Goal: Task Accomplishment & Management: Manage account settings

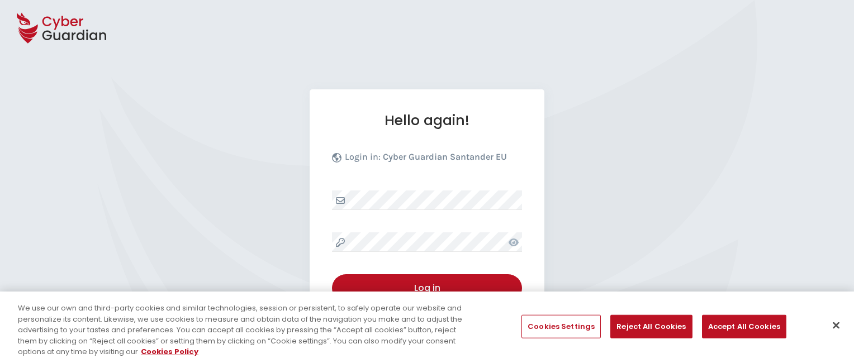
select select "English"
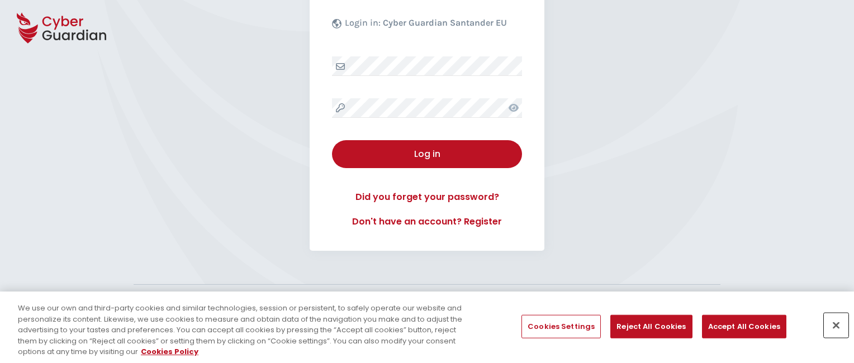
click at [836, 325] on button "Close" at bounding box center [836, 325] width 25 height 25
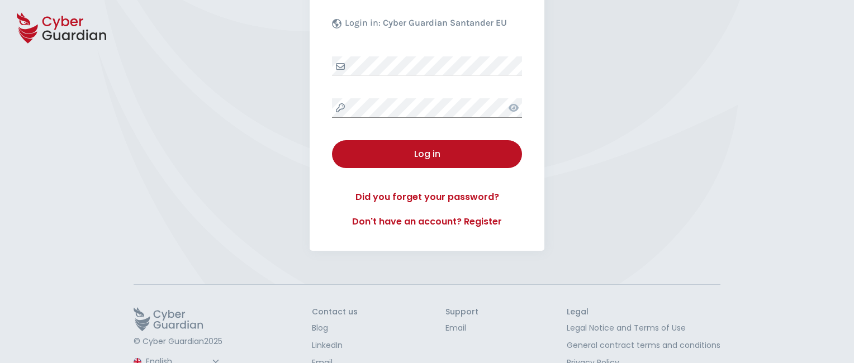
scroll to position [174, 0]
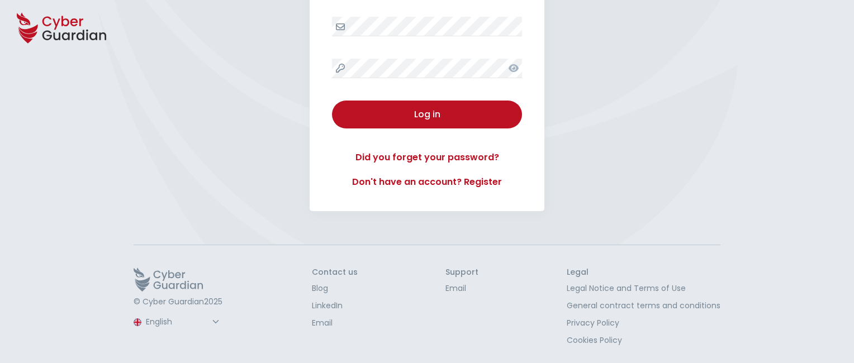
click at [332, 101] on button "Log in" at bounding box center [427, 115] width 190 height 28
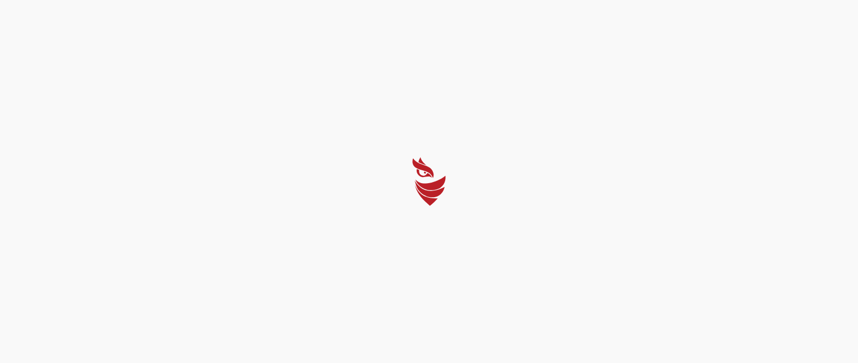
select select "English"
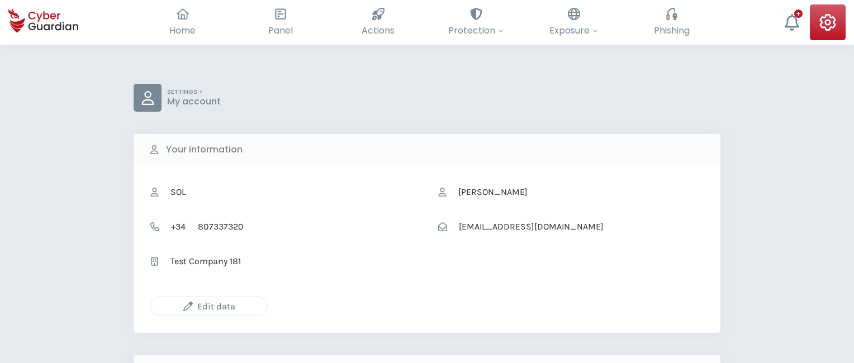
click at [188, 306] on icon "button" at bounding box center [187, 306] width 9 height 9
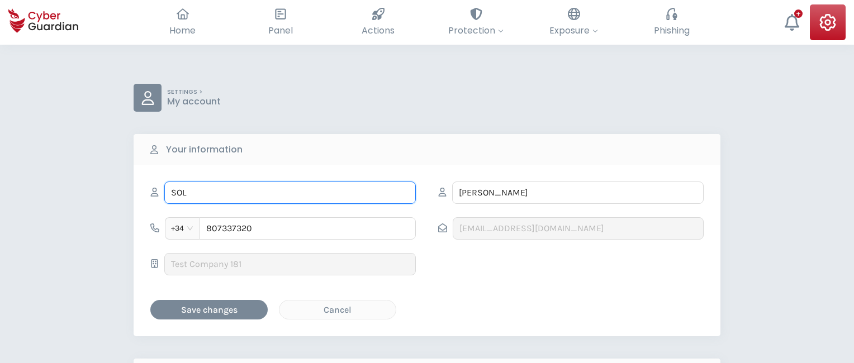
click at [290, 192] on input "SOL" at bounding box center [289, 193] width 251 height 22
type input "S"
type input "Donato"
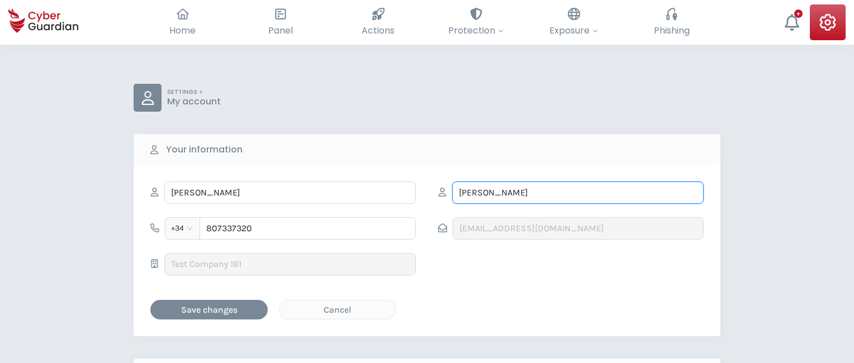
click at [578, 192] on input "VICENTE" at bounding box center [577, 193] width 251 height 22
type input "V"
type input "Diego"
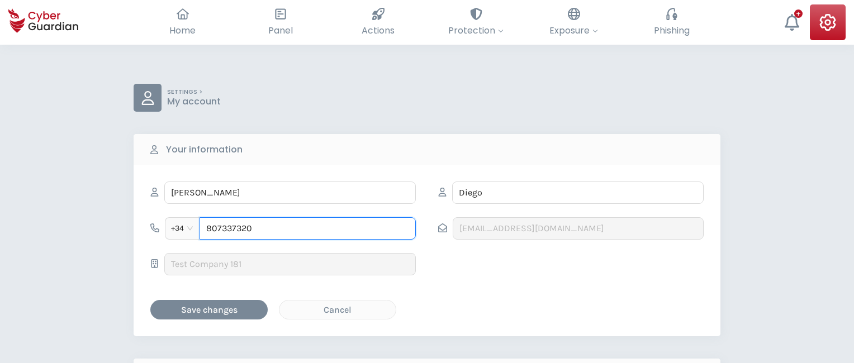
click at [307, 228] on input "807337320" at bounding box center [307, 228] width 216 height 22
type input "8"
type input "956749078"
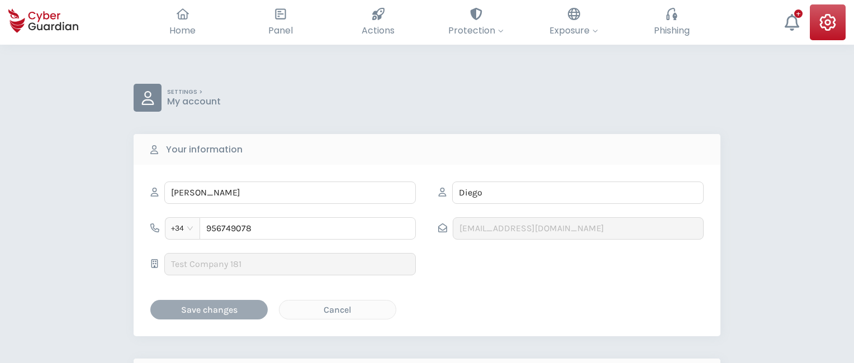
click at [209, 309] on div "Save changes" at bounding box center [209, 310] width 101 height 14
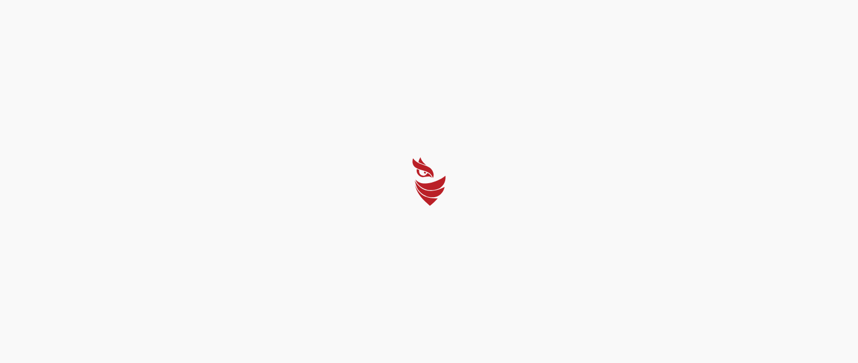
select select "English"
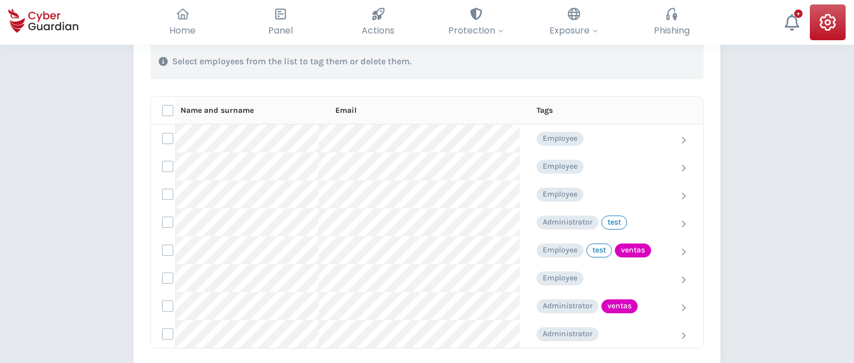
scroll to position [445, 0]
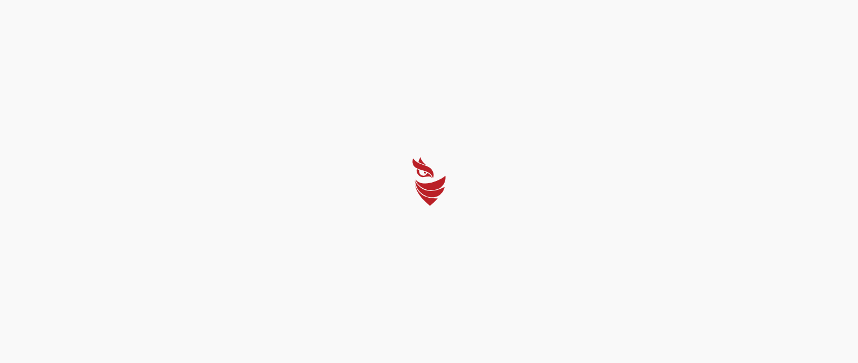
select select "English"
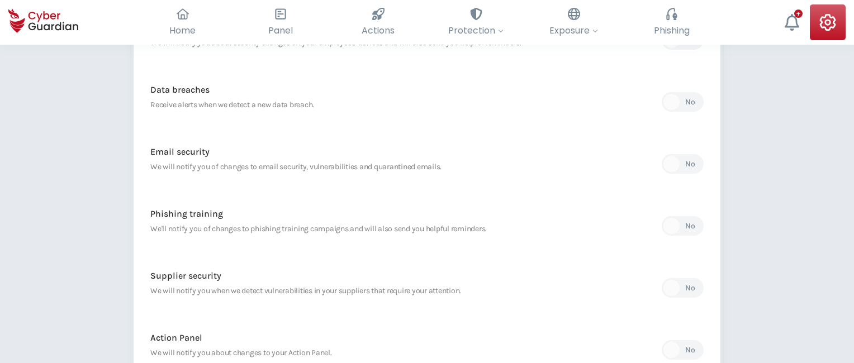
scroll to position [528, 0]
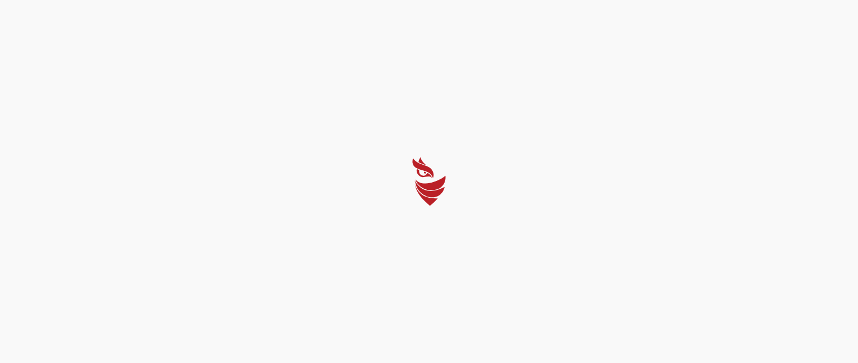
select select "English"
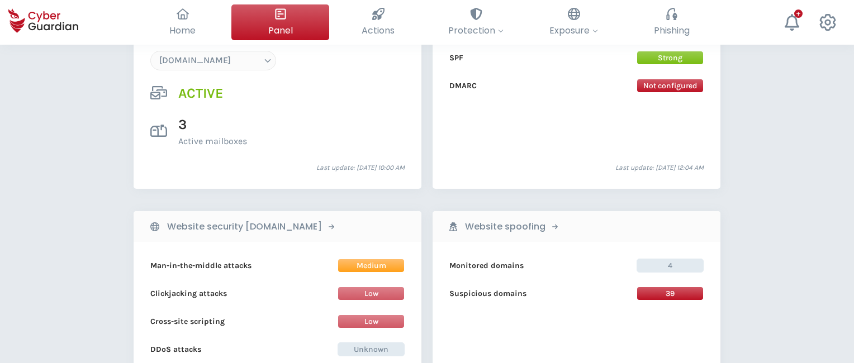
scroll to position [1158, 0]
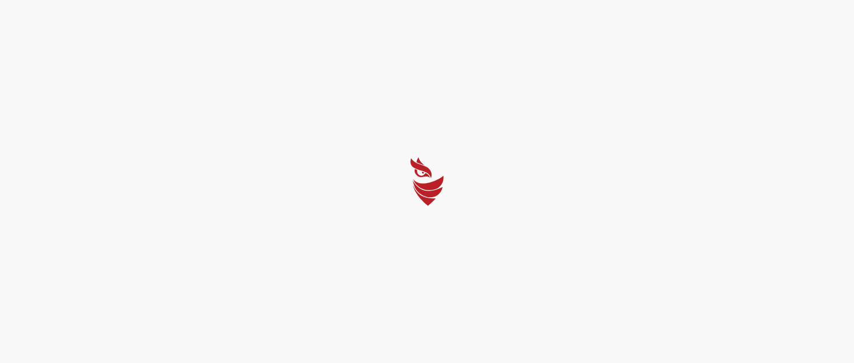
select select "English"
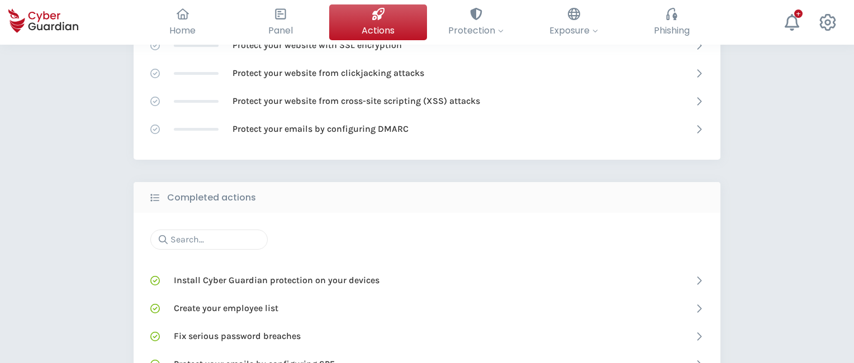
scroll to position [711, 0]
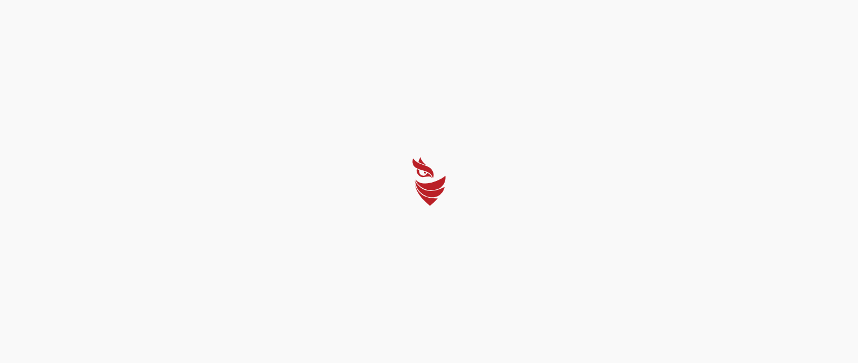
select select "English"
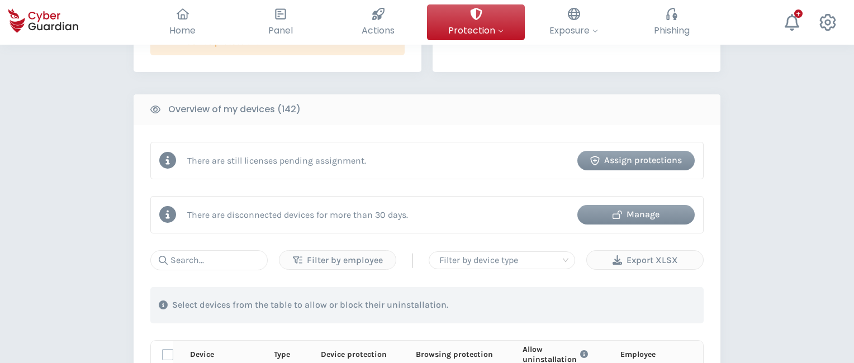
scroll to position [992, 0]
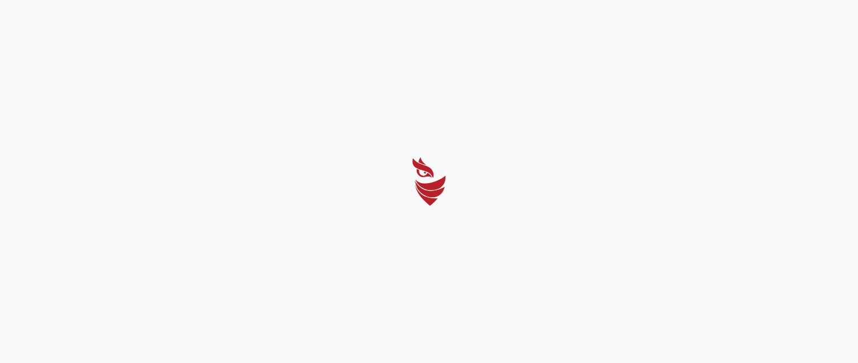
select select "English"
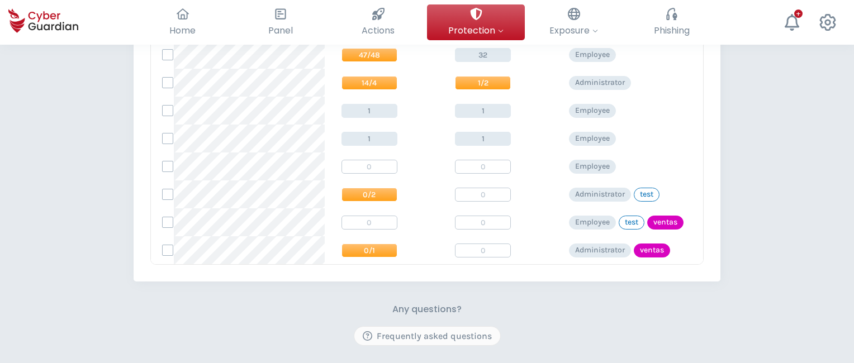
scroll to position [416, 0]
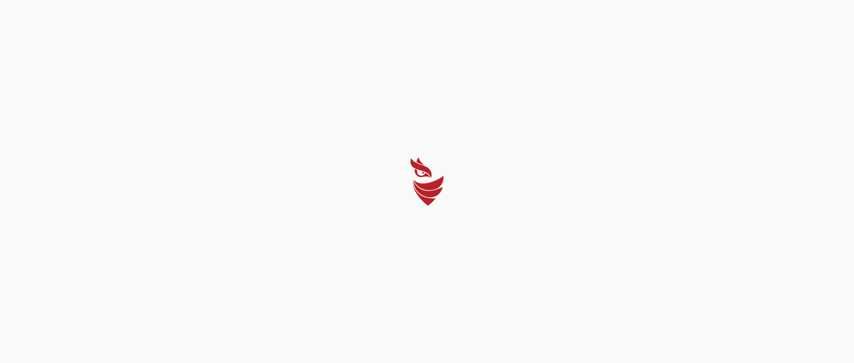
select select "English"
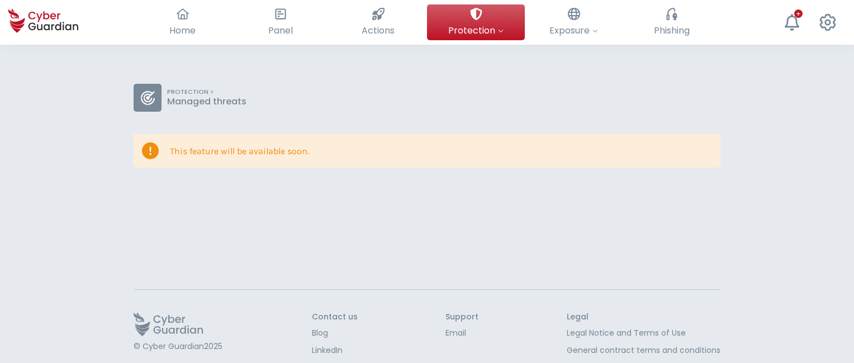
scroll to position [45, 0]
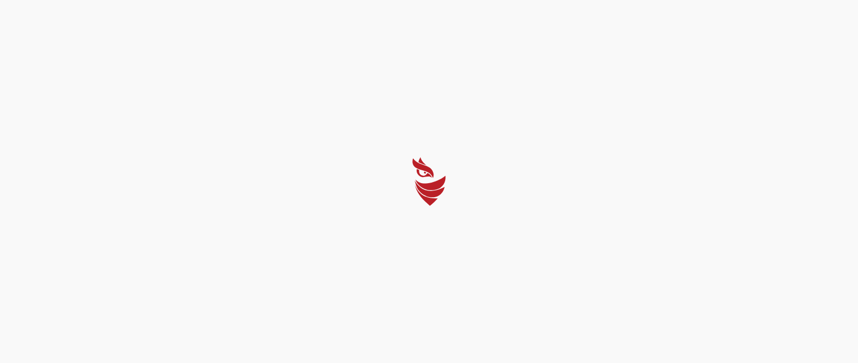
select select "English"
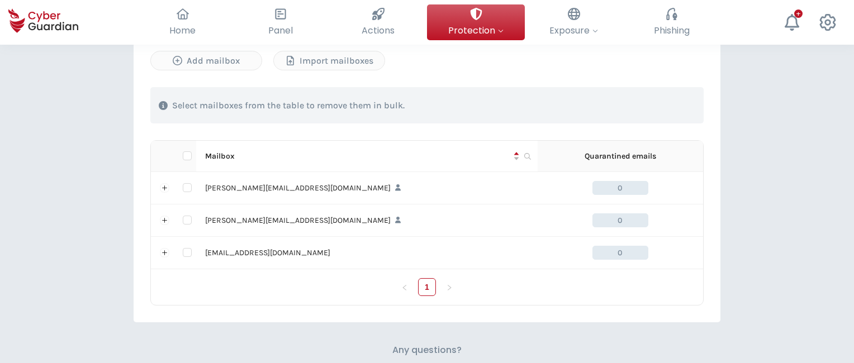
scroll to position [457, 0]
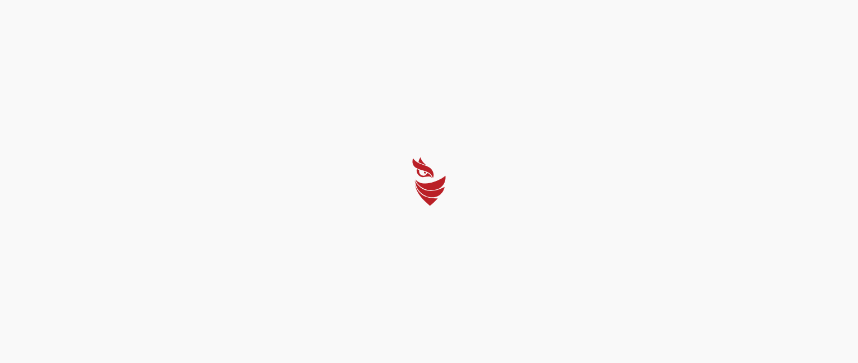
select select "English"
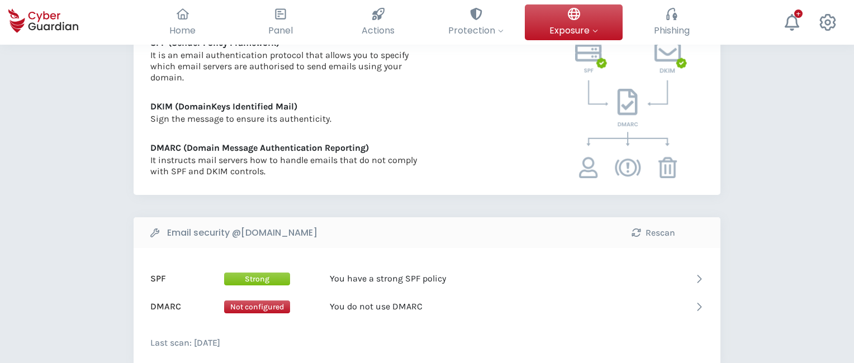
scroll to position [543, 0]
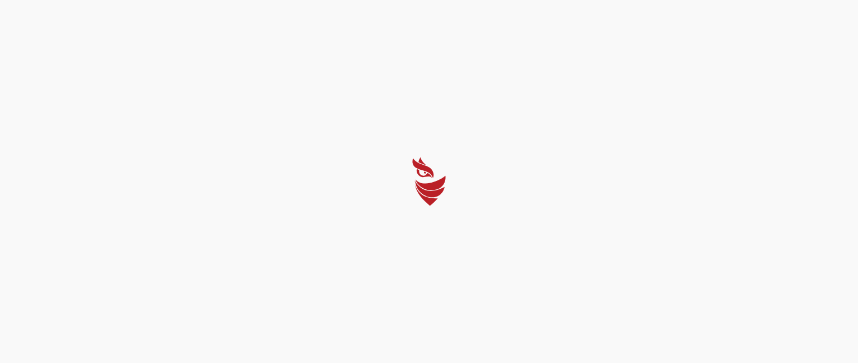
select select "English"
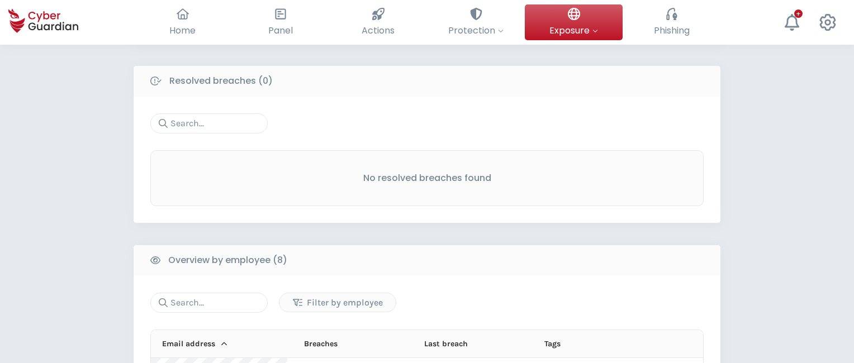
scroll to position [892, 0]
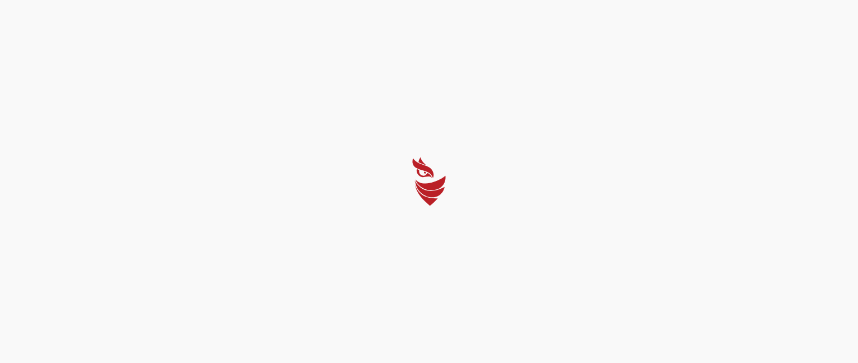
select select "English"
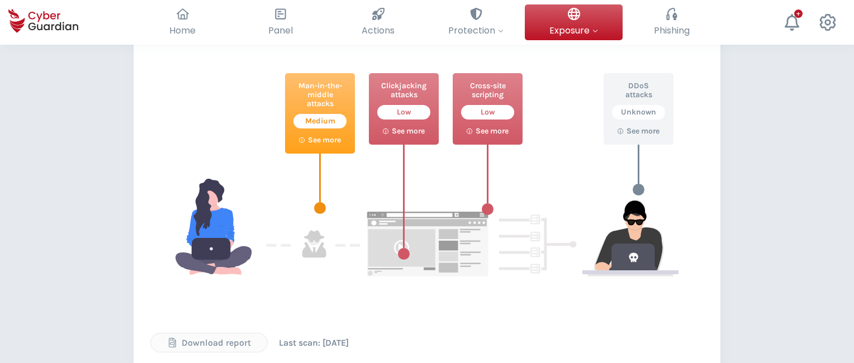
scroll to position [548, 0]
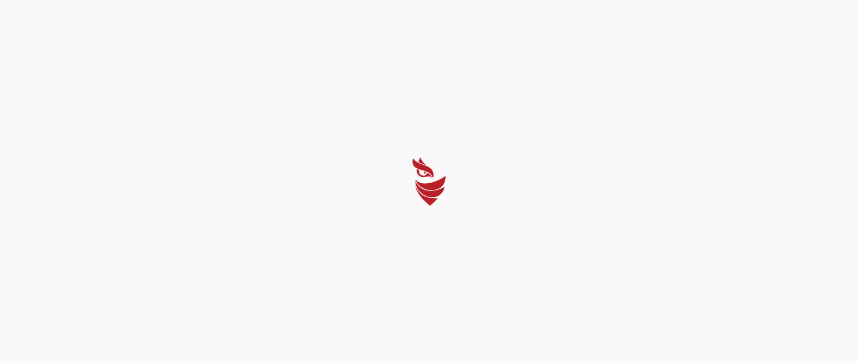
select select "English"
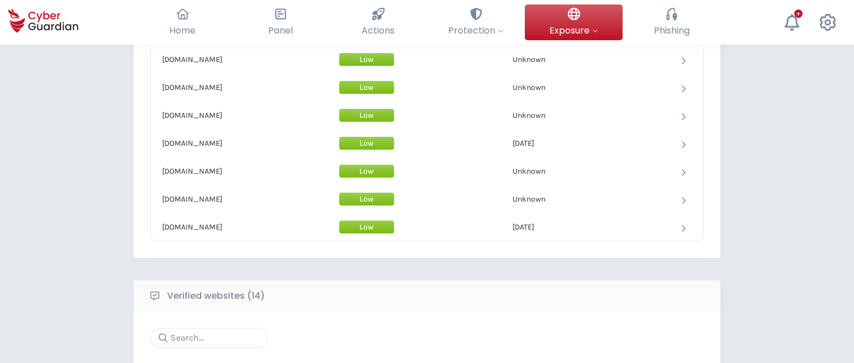
scroll to position [1029, 0]
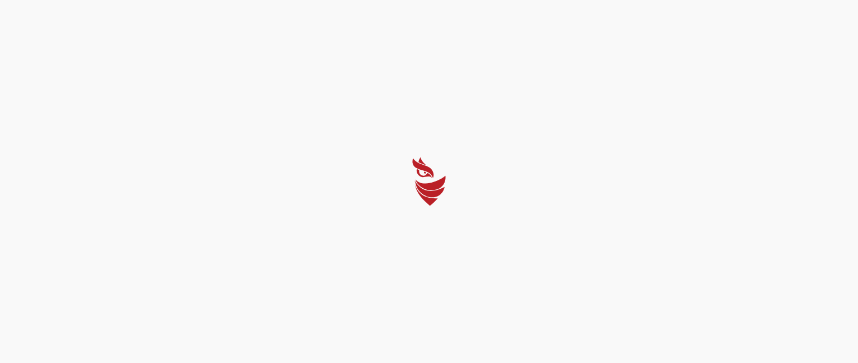
select select "English"
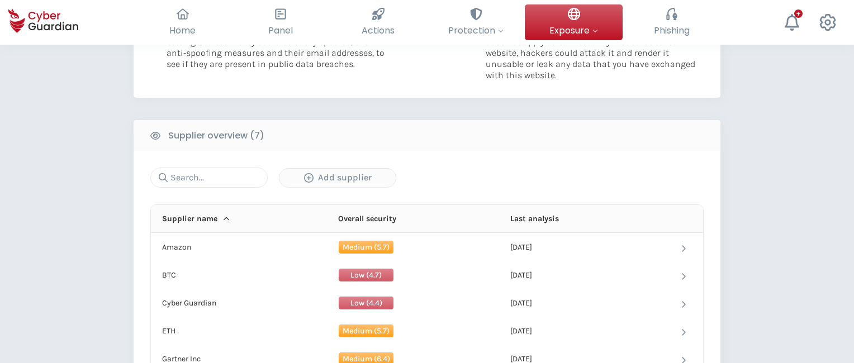
scroll to position [663, 0]
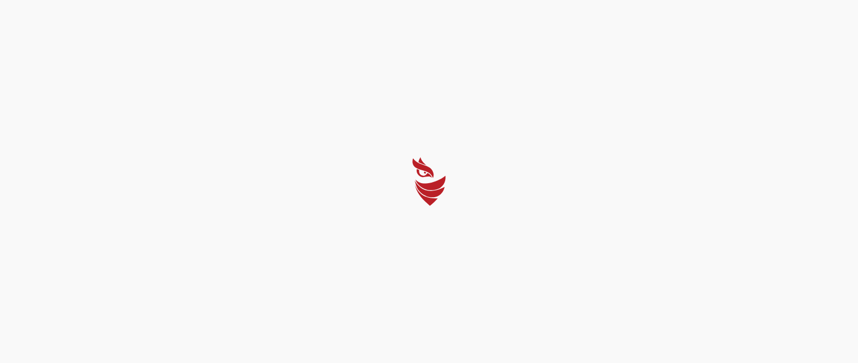
select select "English"
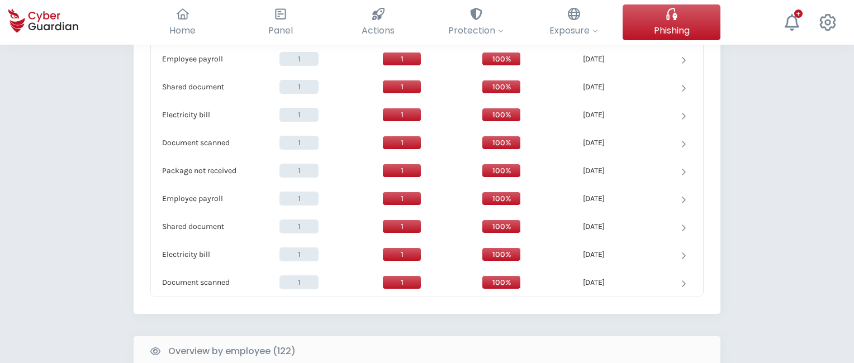
scroll to position [1113, 0]
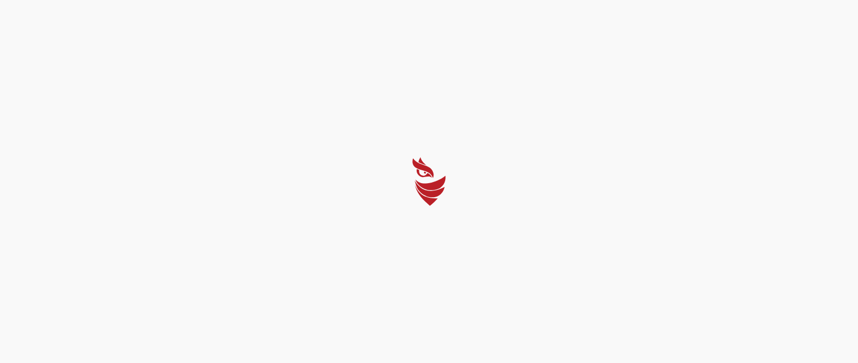
select select "English"
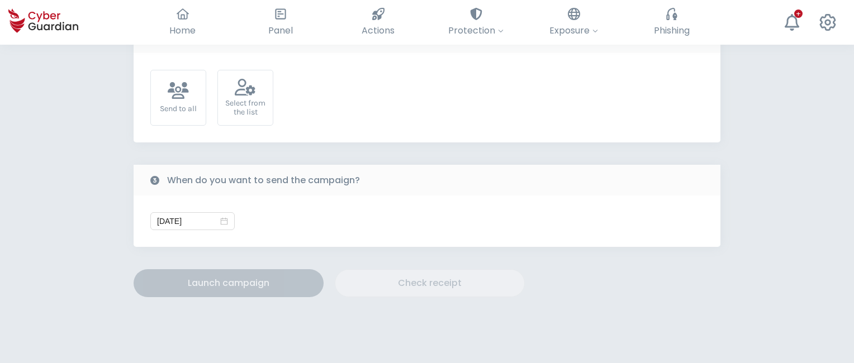
scroll to position [377, 0]
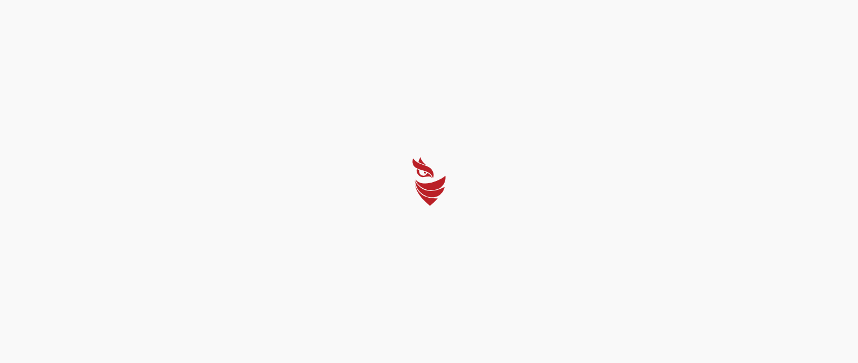
select select "English"
